Goal: Task Accomplishment & Management: Manage account settings

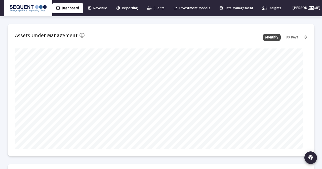
type input "[DATE]"
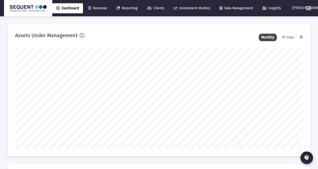
click at [160, 10] on span "Clients" at bounding box center [155, 8] width 17 height 4
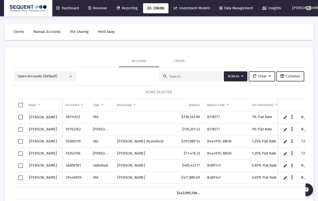
click at [196, 80] on div at bounding box center [191, 76] width 63 height 10
click at [196, 78] on input at bounding box center [193, 76] width 49 height 4
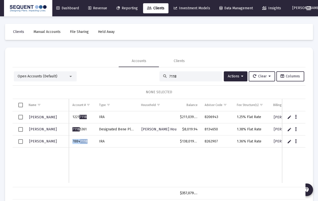
drag, startPoint x: 89, startPoint y: 140, endPoint x: 72, endPoint y: 141, distance: 16.1
click at [72, 141] on td "7884 7118" at bounding box center [82, 142] width 27 height 12
copy td "7884 7118"
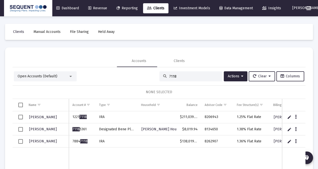
drag, startPoint x: 171, startPoint y: 76, endPoint x: 148, endPoint y: 76, distance: 23.4
click at [148, 76] on div "Open Accounts (Default) 7118 Actions Clear Columns" at bounding box center [159, 76] width 291 height 10
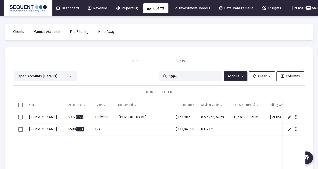
type input "1094"
drag, startPoint x: 83, startPoint y: 129, endPoint x: 68, endPoint y: 129, distance: 14.4
click at [68, 129] on td "5580 1094" at bounding box center [78, 130] width 27 height 12
copy td "5580 1094"
drag, startPoint x: 218, startPoint y: 129, endPoint x: 201, endPoint y: 130, distance: 17.2
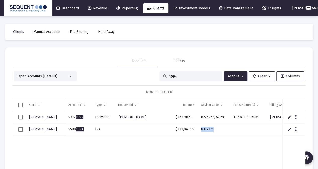
click at [201, 130] on td "8374271" at bounding box center [214, 130] width 32 height 12
copy td "8374271"
click at [294, 128] on button "Data grid" at bounding box center [296, 129] width 5 height 5
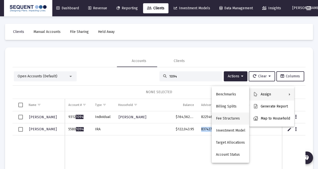
click at [227, 118] on button "Fee Structures" at bounding box center [230, 119] width 37 height 12
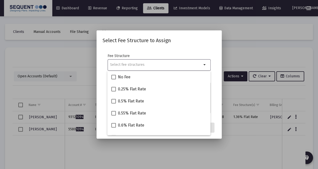
click at [141, 64] on input "Selection" at bounding box center [156, 65] width 92 height 4
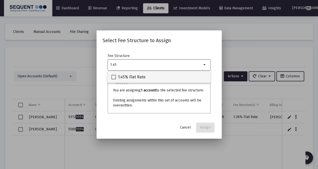
type input "1.45"
click at [137, 76] on span "1.45% Flat Rate" at bounding box center [132, 77] width 28 height 6
click at [114, 80] on input "1.45% Flat Rate" at bounding box center [113, 80] width 0 height 0
checkbox input "true"
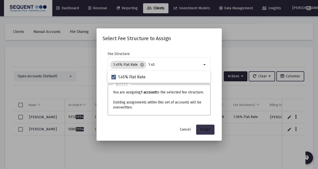
click at [200, 130] on button "Assign" at bounding box center [205, 130] width 18 height 10
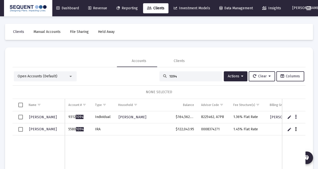
click at [295, 128] on icon "Data grid" at bounding box center [296, 130] width 2 height 6
drag, startPoint x: 181, startPoint y: 143, endPoint x: 121, endPoint y: 142, distance: 60.4
click at [181, 144] on div at bounding box center [159, 84] width 318 height 169
drag, startPoint x: 20, startPoint y: 130, endPoint x: 57, endPoint y: 128, distance: 36.8
click at [20, 130] on span "Select row" at bounding box center [20, 129] width 5 height 5
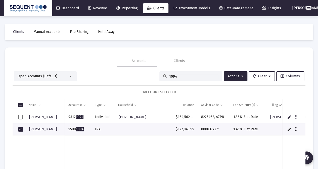
click at [295, 129] on icon "Data grid" at bounding box center [296, 130] width 2 height 6
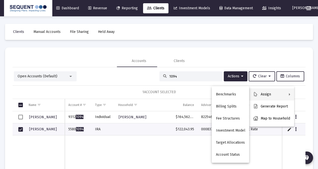
click at [234, 75] on div at bounding box center [159, 84] width 318 height 169
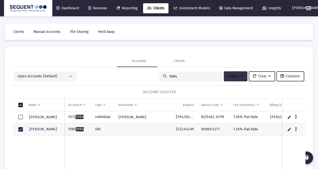
click at [234, 77] on span "Actions" at bounding box center [236, 76] width 16 height 4
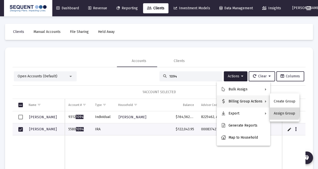
click at [278, 110] on button "Assign Group" at bounding box center [285, 114] width 30 height 12
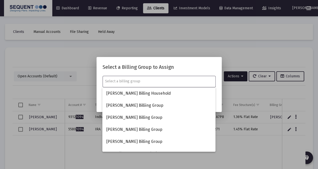
click at [152, 83] on input "text" at bounding box center [159, 82] width 108 height 4
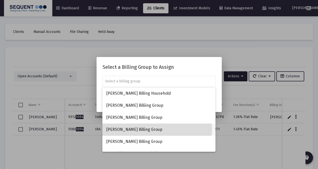
click at [139, 129] on span "[PERSON_NAME] Billing Group" at bounding box center [158, 130] width 105 height 12
type input "[PERSON_NAME] Billing Group"
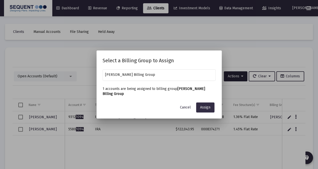
click at [208, 107] on span "Assign" at bounding box center [205, 107] width 10 height 4
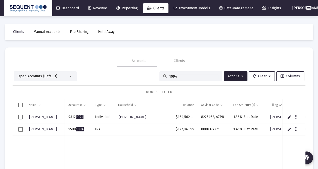
drag, startPoint x: 176, startPoint y: 75, endPoint x: 155, endPoint y: 77, distance: 20.7
click at [160, 77] on div "1094" at bounding box center [191, 76] width 63 height 10
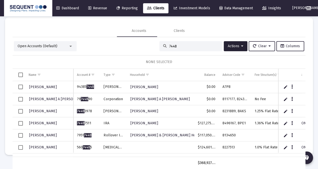
scroll to position [0, 0]
type input "7448"
drag, startPoint x: 92, startPoint y: 135, endPoint x: 77, endPoint y: 136, distance: 15.2
click at [77, 136] on td "7951 7448" at bounding box center [86, 136] width 27 height 12
copy td "7951 7448"
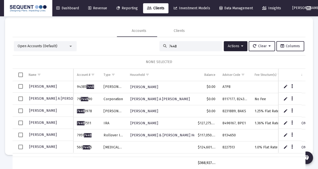
drag, startPoint x: 236, startPoint y: 135, endPoint x: 220, endPoint y: 137, distance: 15.7
click at [220, 137] on td "8134650" at bounding box center [235, 136] width 32 height 12
copy td "8134650"
click at [194, 140] on td "[PERSON_NAME] & [PERSON_NAME] Household" at bounding box center [161, 136] width 68 height 12
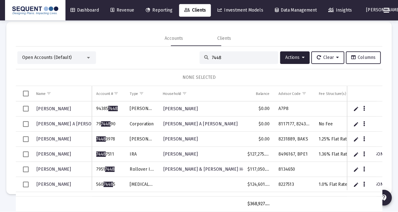
scroll to position [0, 0]
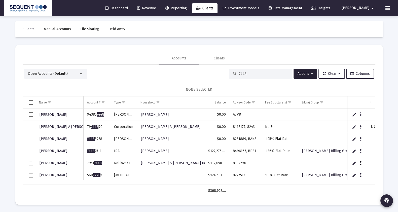
click at [322, 162] on button "Data grid" at bounding box center [360, 163] width 5 height 5
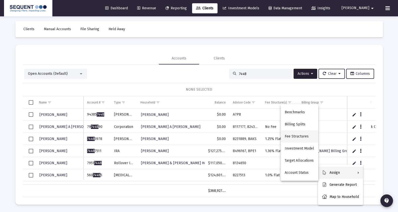
click at [300, 135] on button "Fee Structures" at bounding box center [299, 136] width 37 height 12
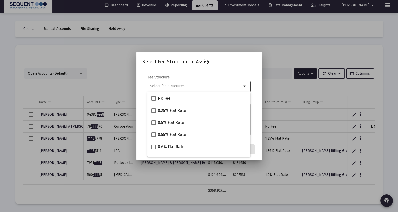
click at [204, 89] on div at bounding box center [196, 86] width 92 height 12
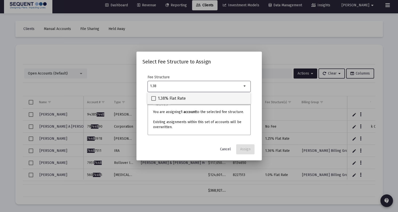
type input "1.38"
click at [177, 97] on span "1.38% Flat Rate" at bounding box center [172, 98] width 28 height 6
click at [154, 101] on input "1.38% Flat Rate" at bounding box center [153, 101] width 0 height 0
checkbox input "true"
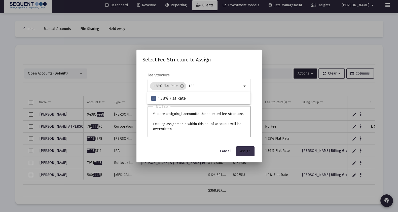
click at [247, 149] on span "Assign" at bounding box center [245, 151] width 10 height 4
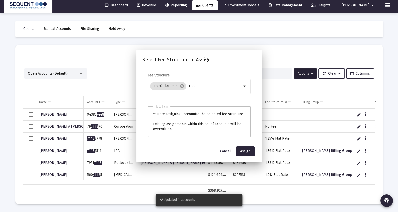
scroll to position [3, 0]
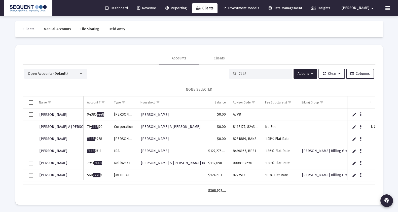
click at [31, 162] on span "Select row" at bounding box center [31, 163] width 5 height 5
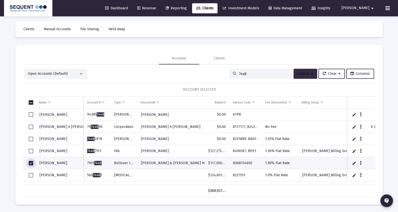
click at [302, 73] on span "Actions" at bounding box center [305, 73] width 16 height 4
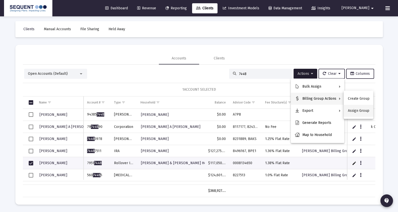
click at [322, 108] on button "Assign Group" at bounding box center [359, 111] width 30 height 12
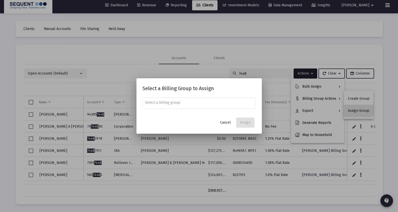
scroll to position [0, 0]
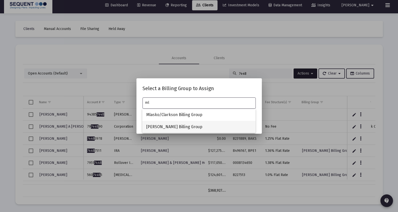
click at [173, 126] on span "[PERSON_NAME] Billing Group" at bounding box center [198, 127] width 105 height 12
type input "[PERSON_NAME] Billing Group"
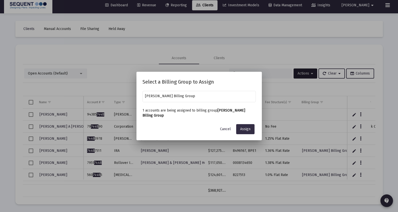
click at [247, 131] on button "Assign" at bounding box center [245, 129] width 18 height 10
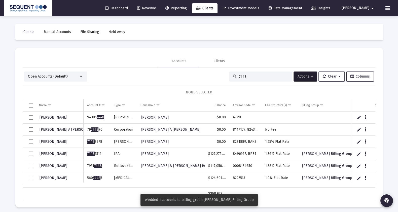
scroll to position [3, 0]
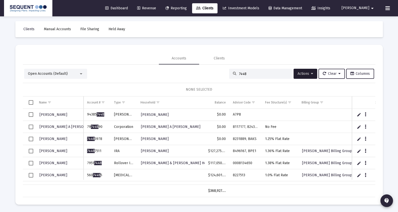
drag, startPoint x: 247, startPoint y: 75, endPoint x: 214, endPoint y: 75, distance: 33.0
click at [214, 75] on div "Open Accounts (Default) 7448 Actions Clear Columns" at bounding box center [199, 74] width 350 height 10
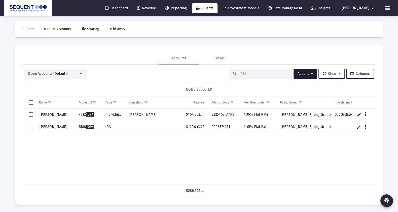
type input "1094"
